Goal: Use online tool/utility: Utilize a website feature to perform a specific function

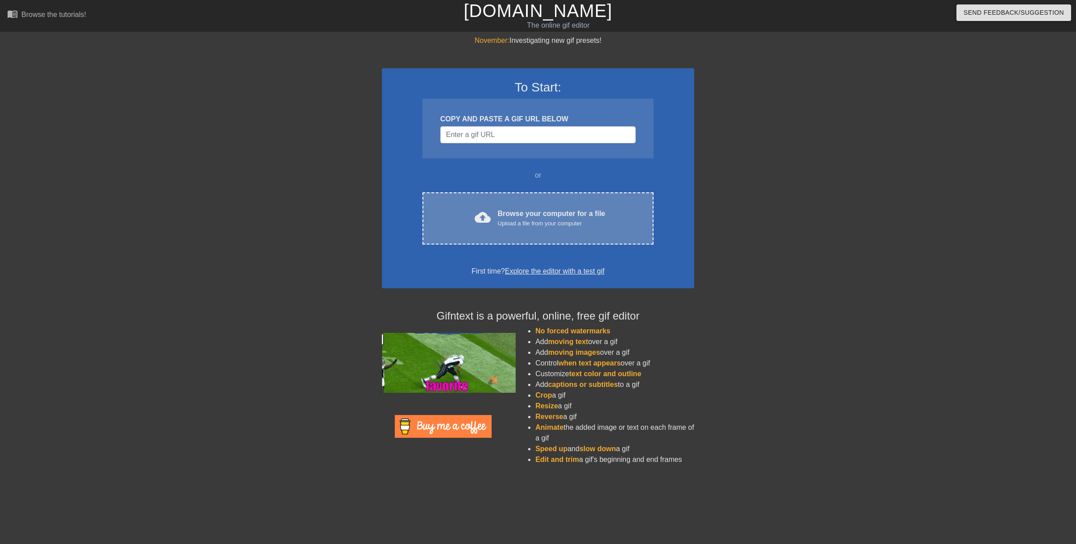
click at [545, 226] on div "Upload a file from your computer" at bounding box center [552, 223] width 108 height 9
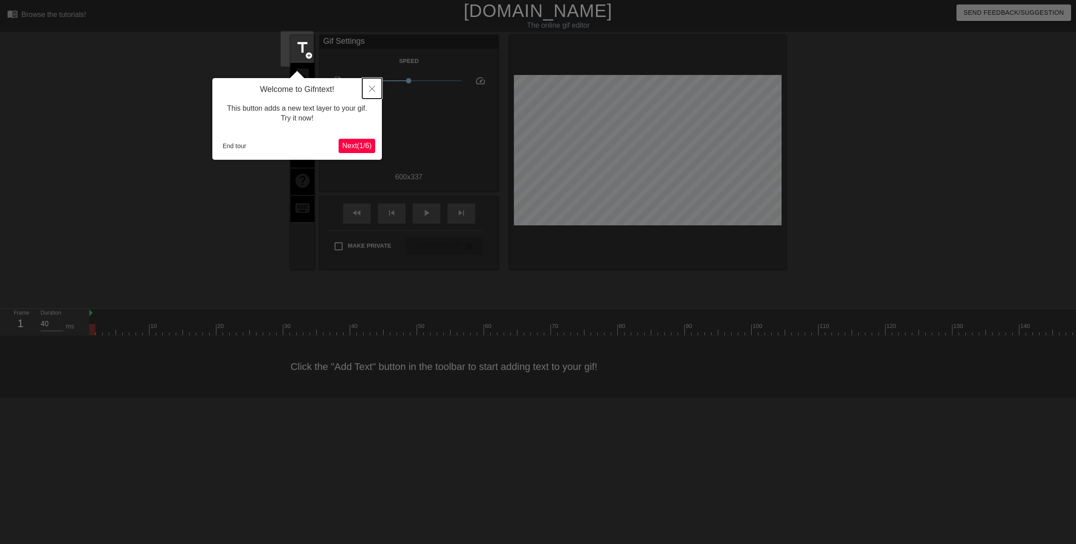
click at [374, 87] on icon "Close" at bounding box center [372, 89] width 6 height 6
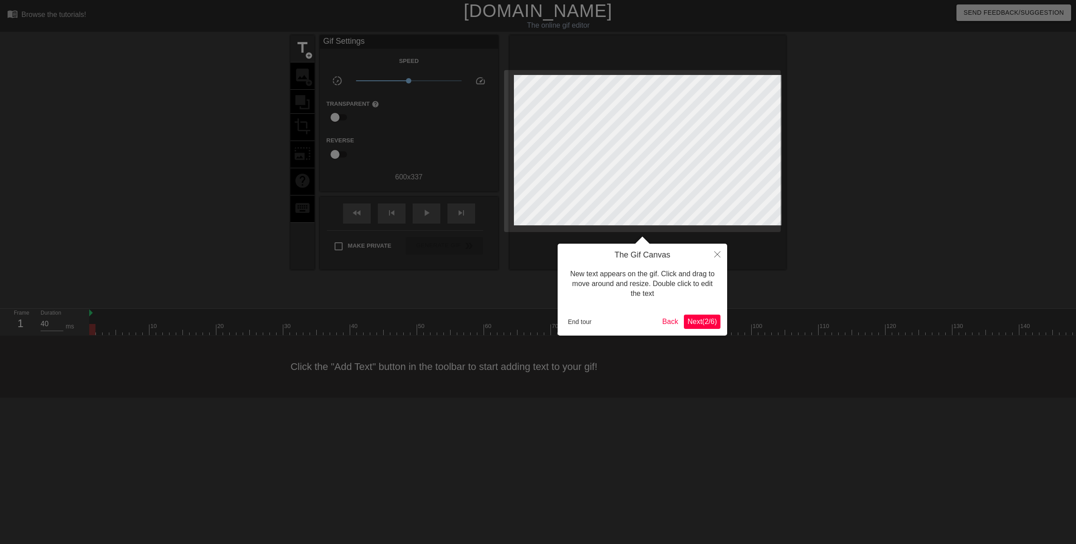
click at [701, 327] on button "Next ( 2 / 6 )" at bounding box center [702, 322] width 37 height 14
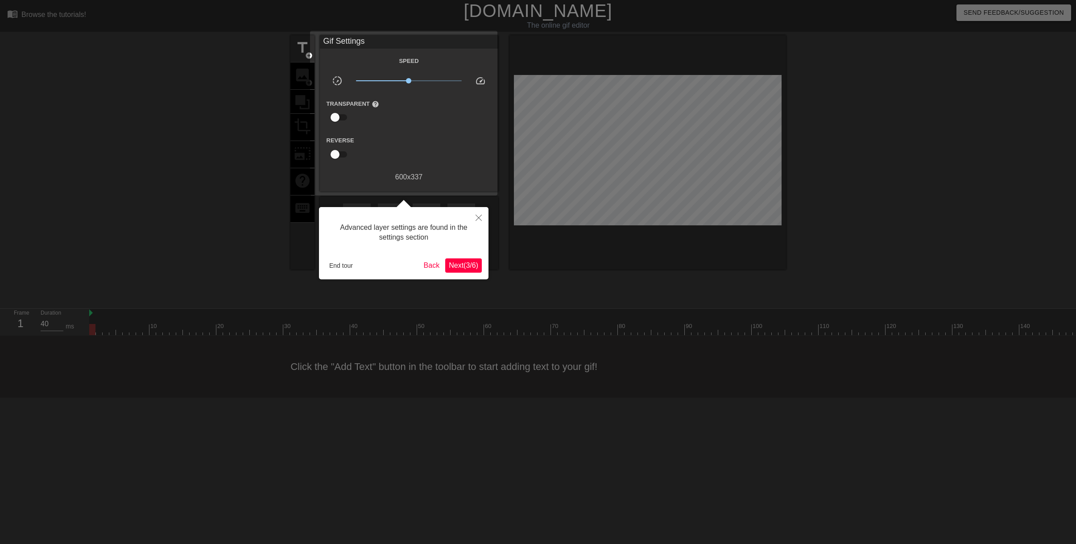
click at [471, 261] on span "Next ( 3 / 6 )" at bounding box center [463, 265] width 29 height 8
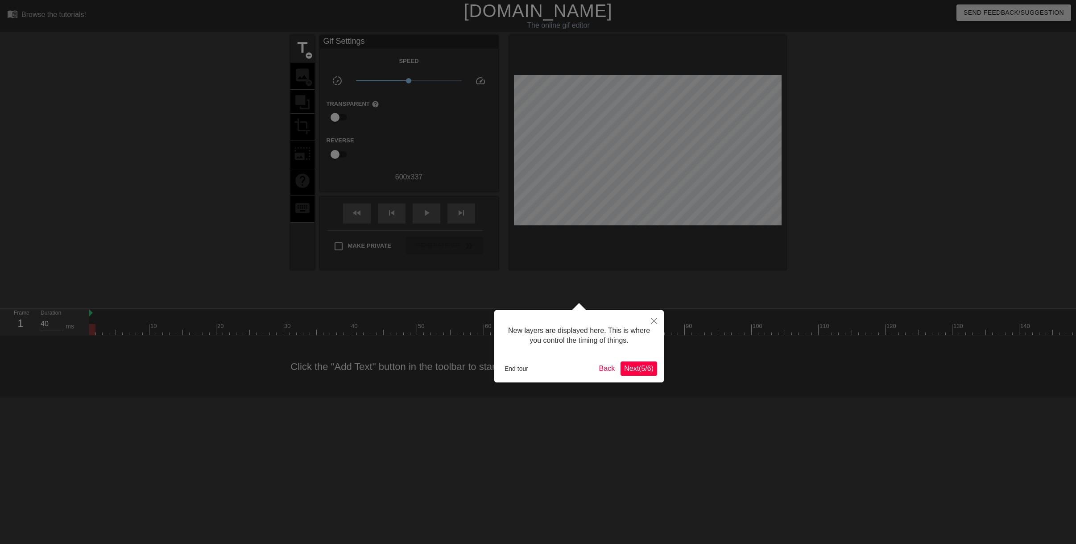
scroll to position [8, 0]
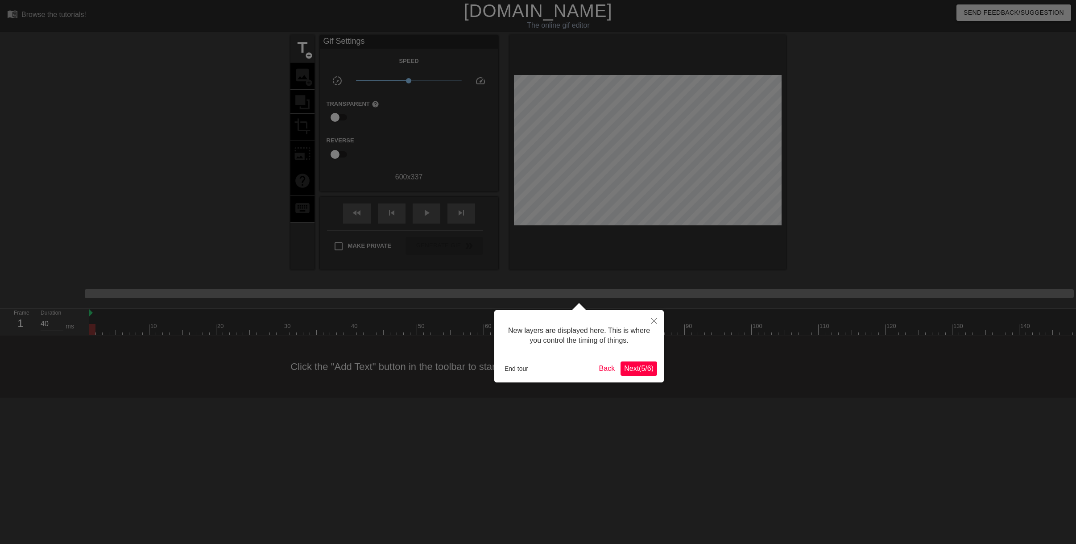
click at [639, 363] on button "Next ( 5 / 6 )" at bounding box center [639, 368] width 37 height 14
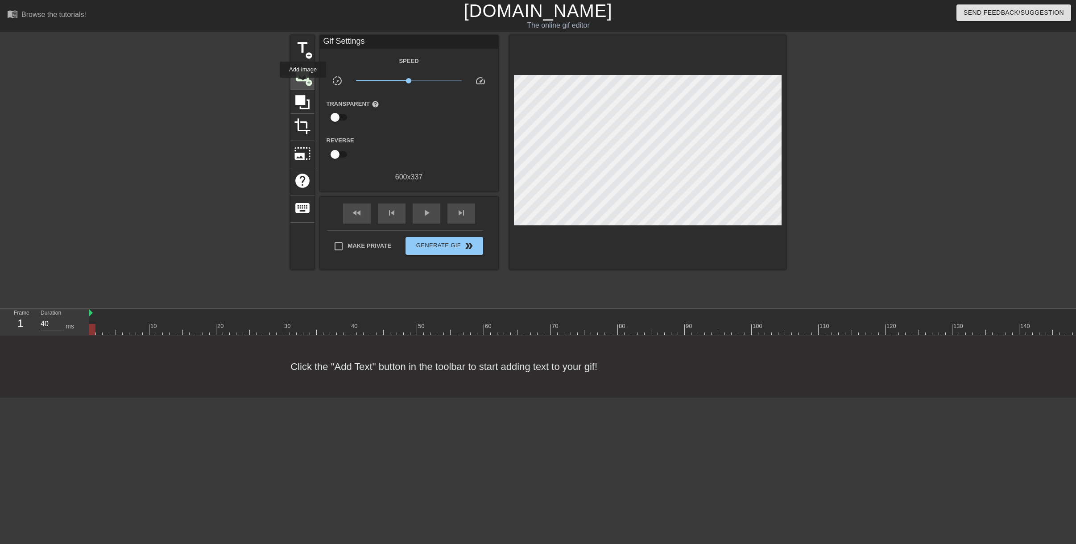
click at [305, 84] on span "add_circle" at bounding box center [309, 83] width 8 height 8
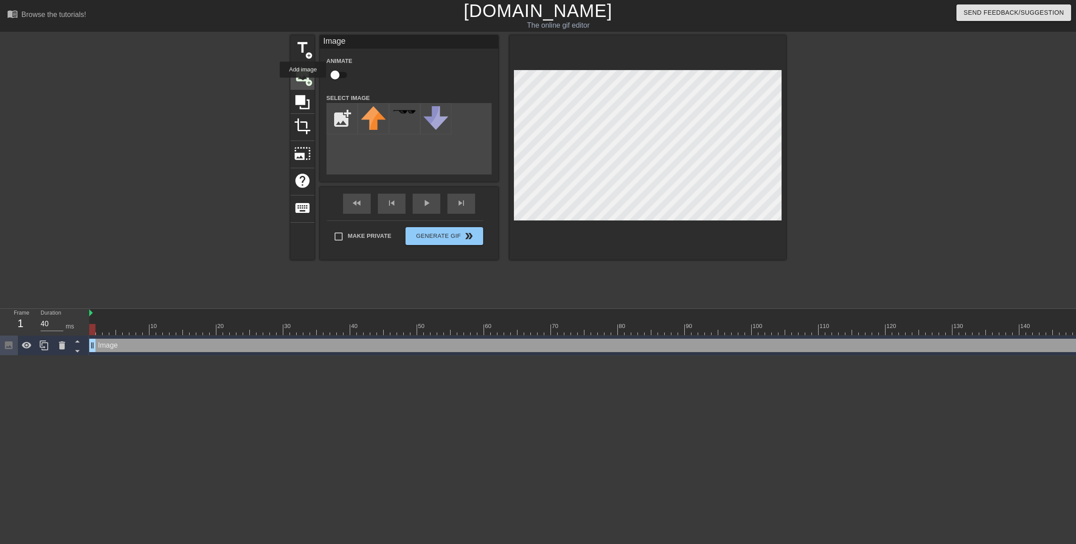
scroll to position [0, 0]
click at [339, 126] on input "file" at bounding box center [342, 119] width 30 height 30
type input "C:\fakepath\uiyouhoiuhouhouhSans titre.png"
click at [367, 126] on img at bounding box center [373, 120] width 25 height 29
click at [333, 124] on input "file" at bounding box center [342, 119] width 30 height 30
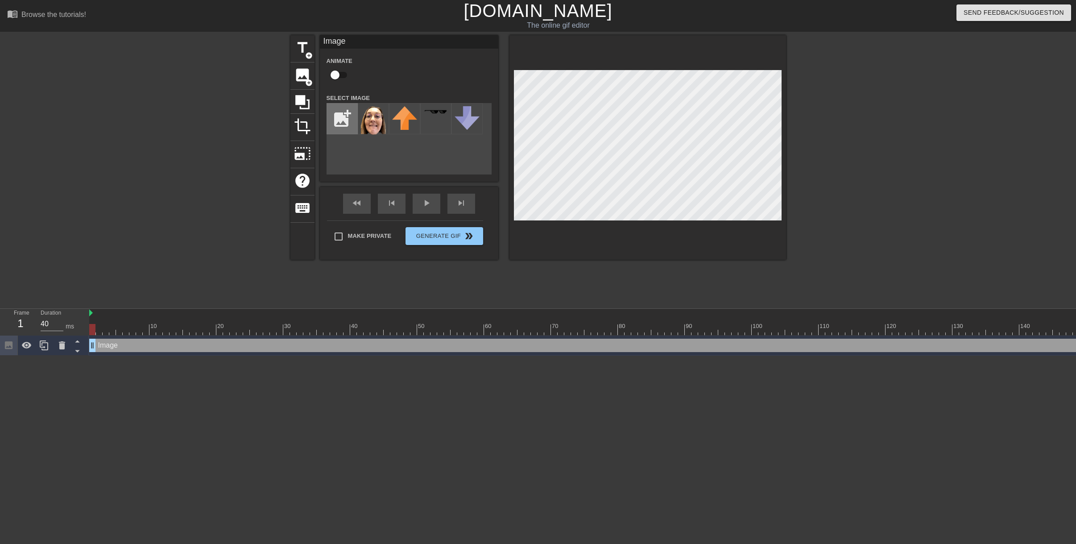
type input "C:\fakepath\kjuiyouhoiuhouhouhSans titre.png"
click at [367, 120] on img at bounding box center [373, 120] width 25 height 29
click at [412, 125] on div at bounding box center [404, 118] width 31 height 31
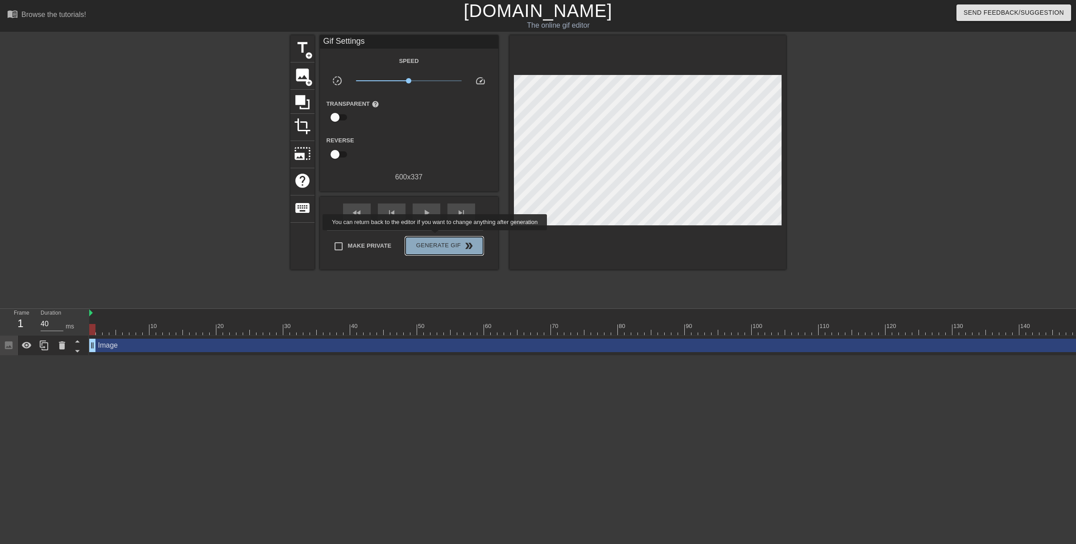
click at [436, 237] on button "Generate Gif double_arrow" at bounding box center [444, 246] width 77 height 18
